Goal: Book appointment/travel/reservation

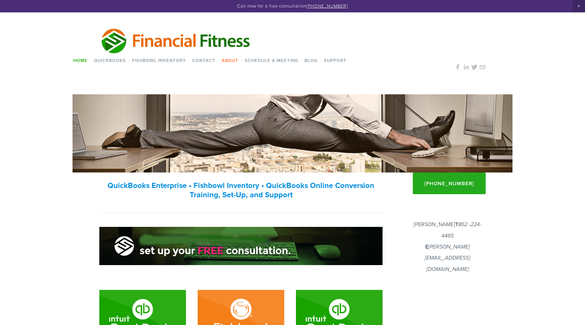
click at [227, 61] on link "About" at bounding box center [229, 60] width 21 height 10
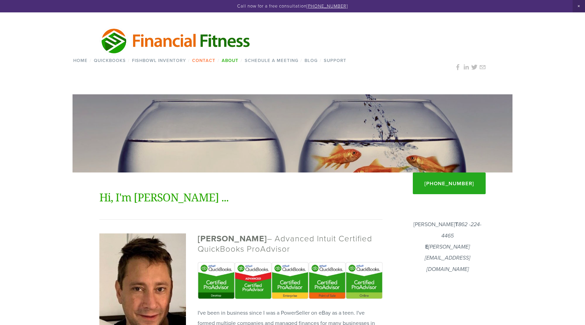
click at [200, 57] on link "Contact" at bounding box center [204, 60] width 28 height 10
